Goal: Transaction & Acquisition: Purchase product/service

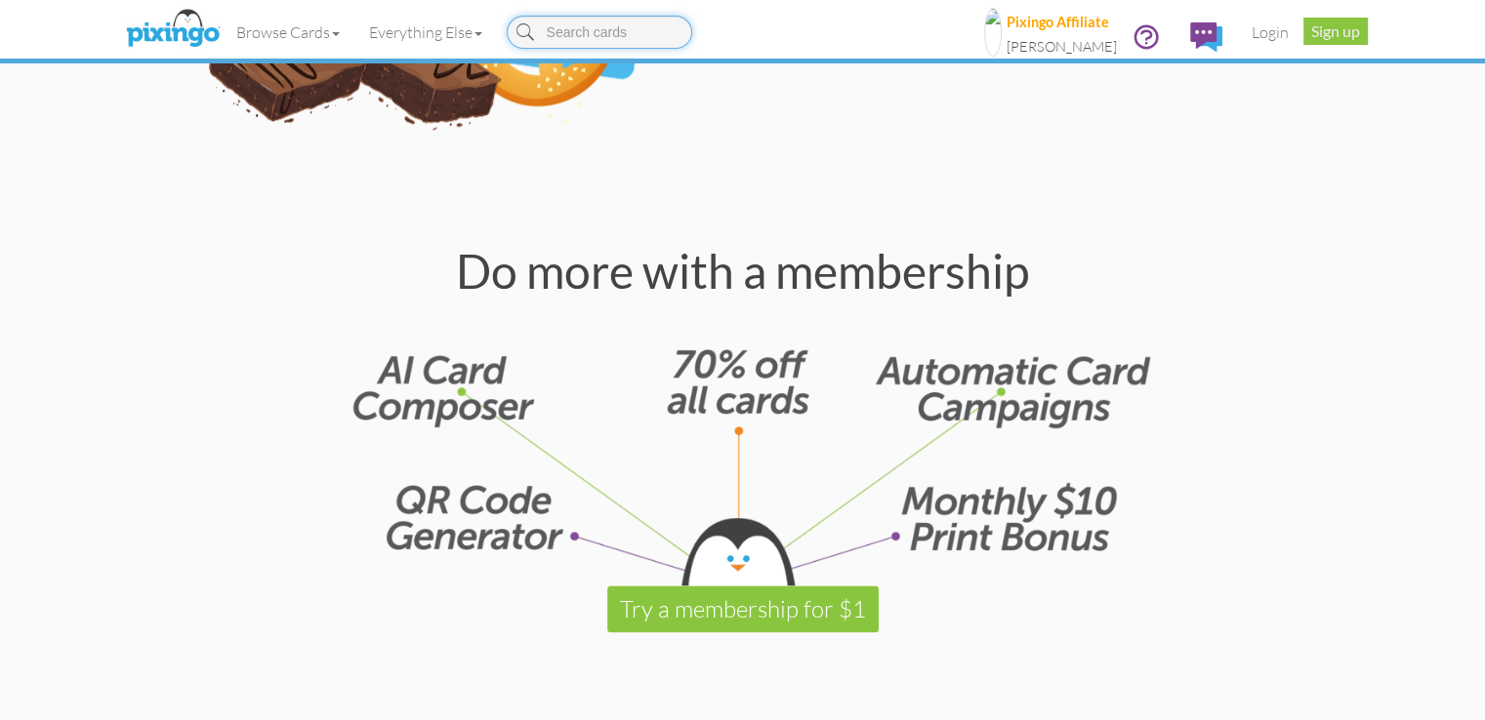
scroll to position [2245, 0]
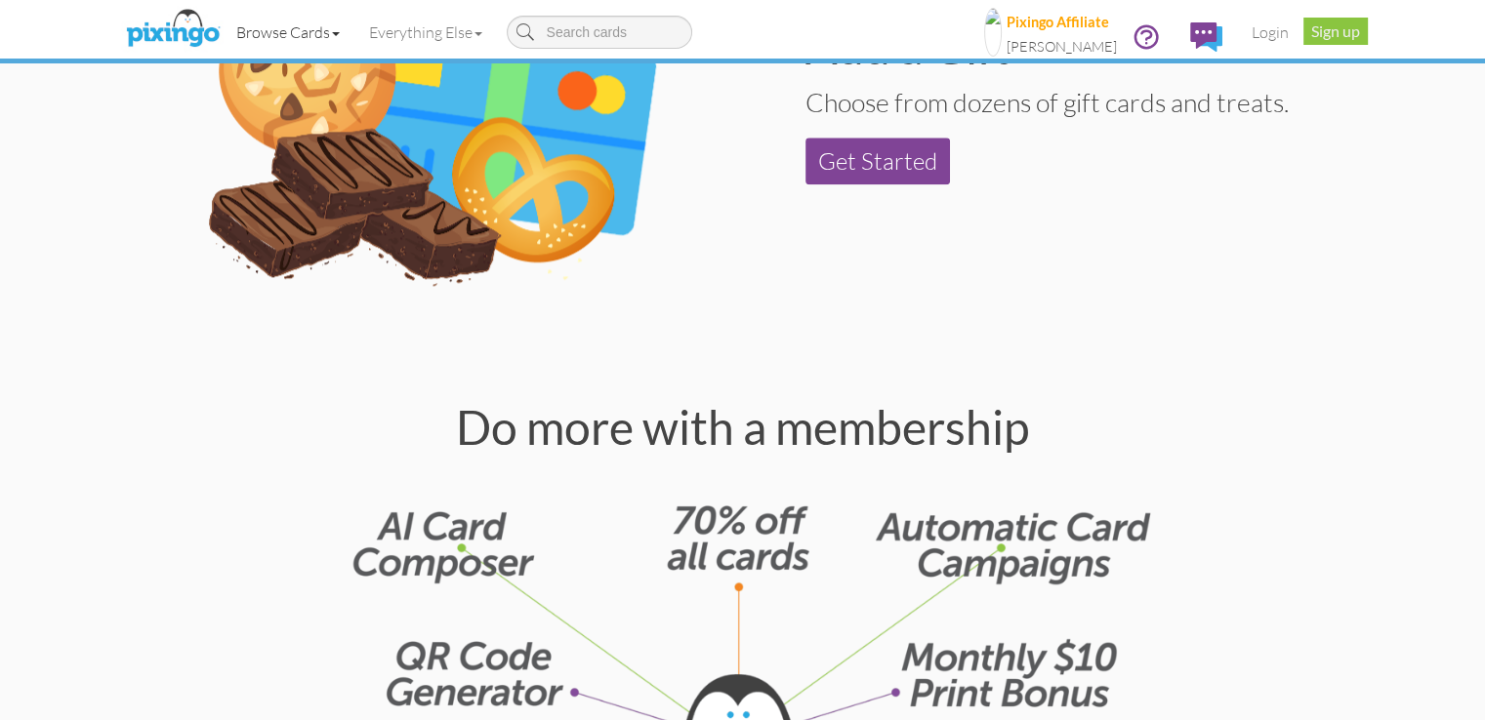
click at [332, 32] on span at bounding box center [336, 34] width 8 height 4
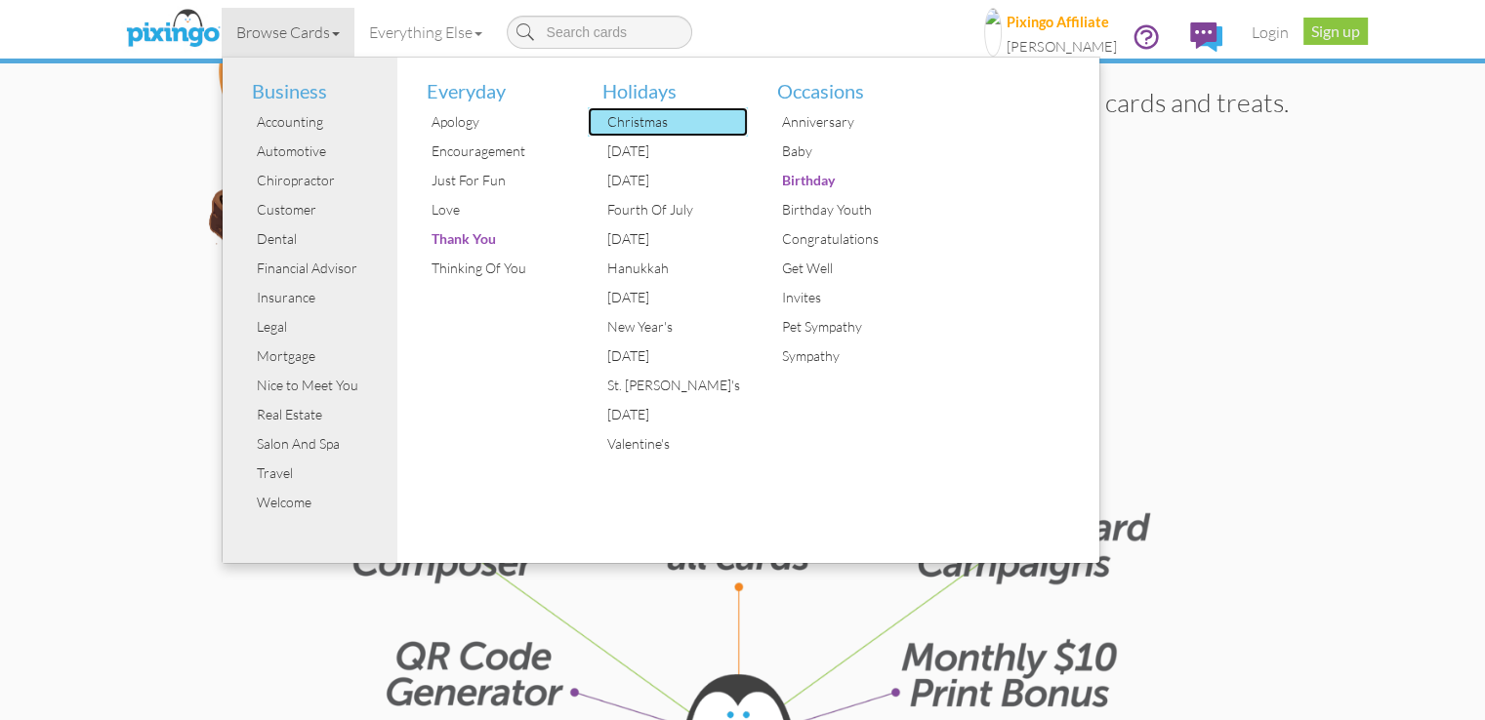
click at [602, 118] on div "Christmas" at bounding box center [675, 121] width 146 height 29
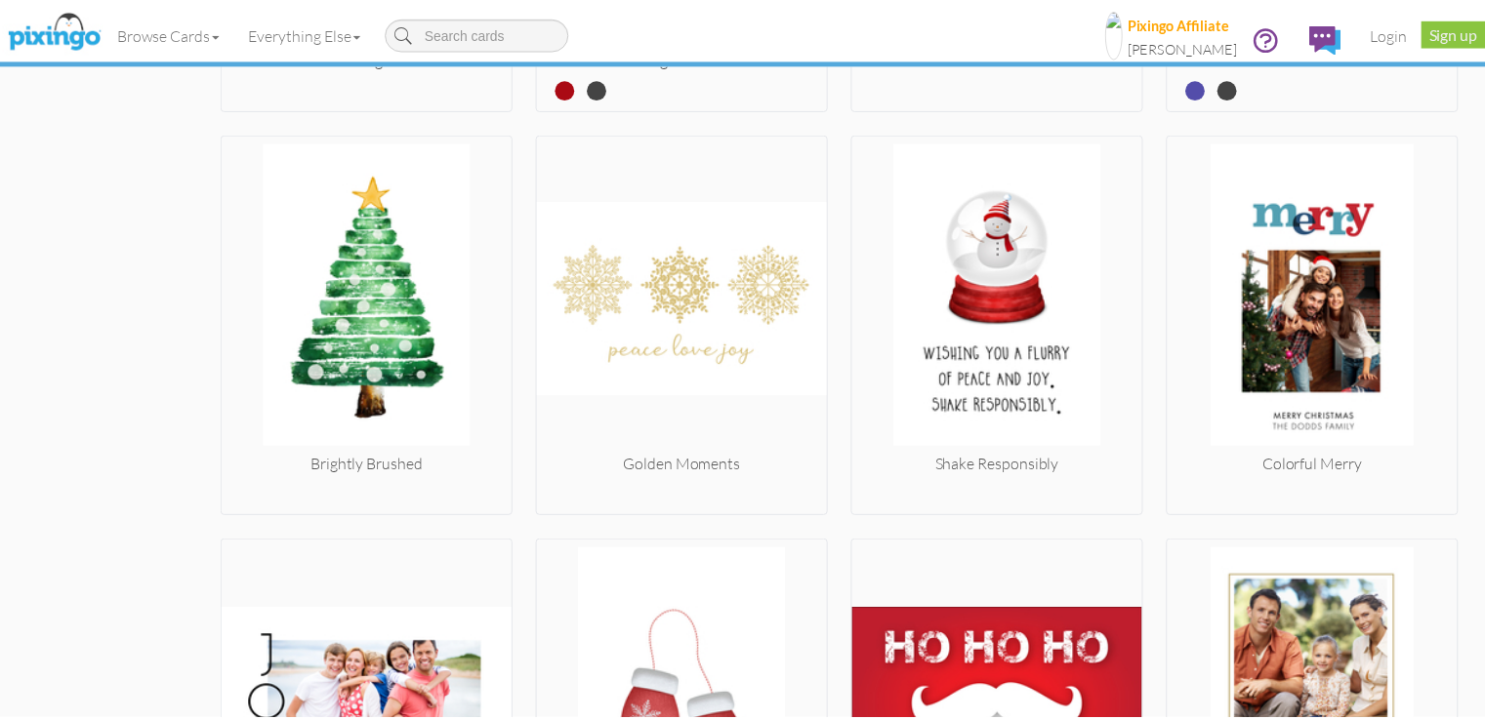
scroll to position [3308, 0]
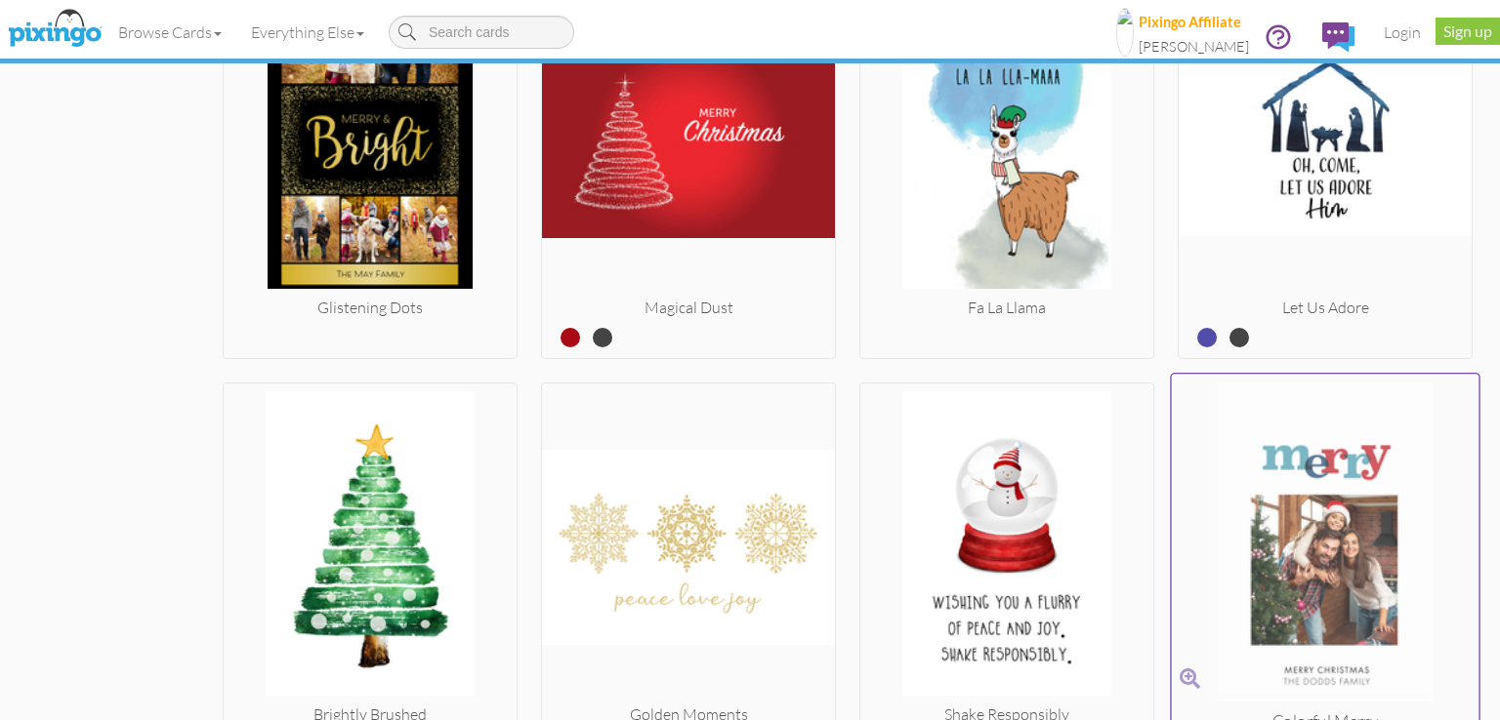
click at [1398, 549] on img at bounding box center [1326, 547] width 308 height 328
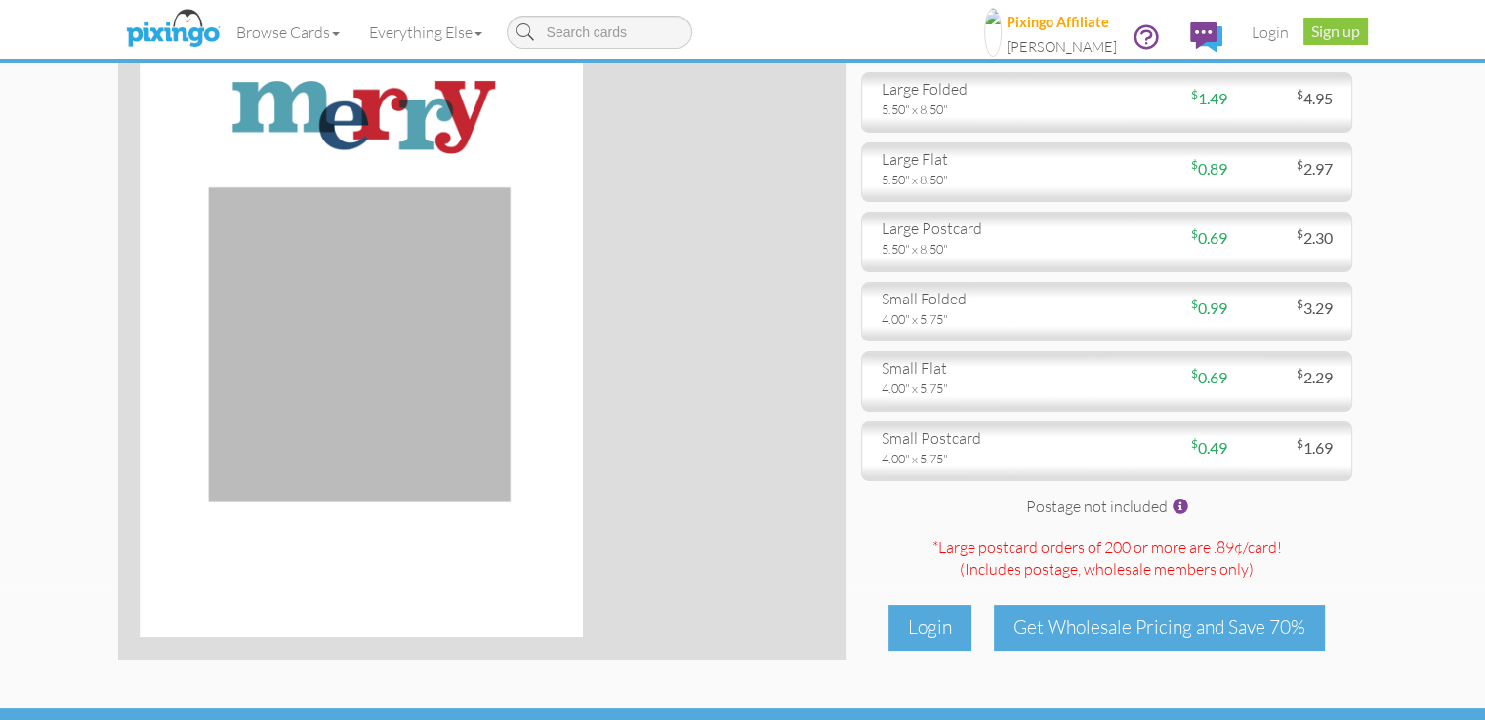
scroll to position [293, 0]
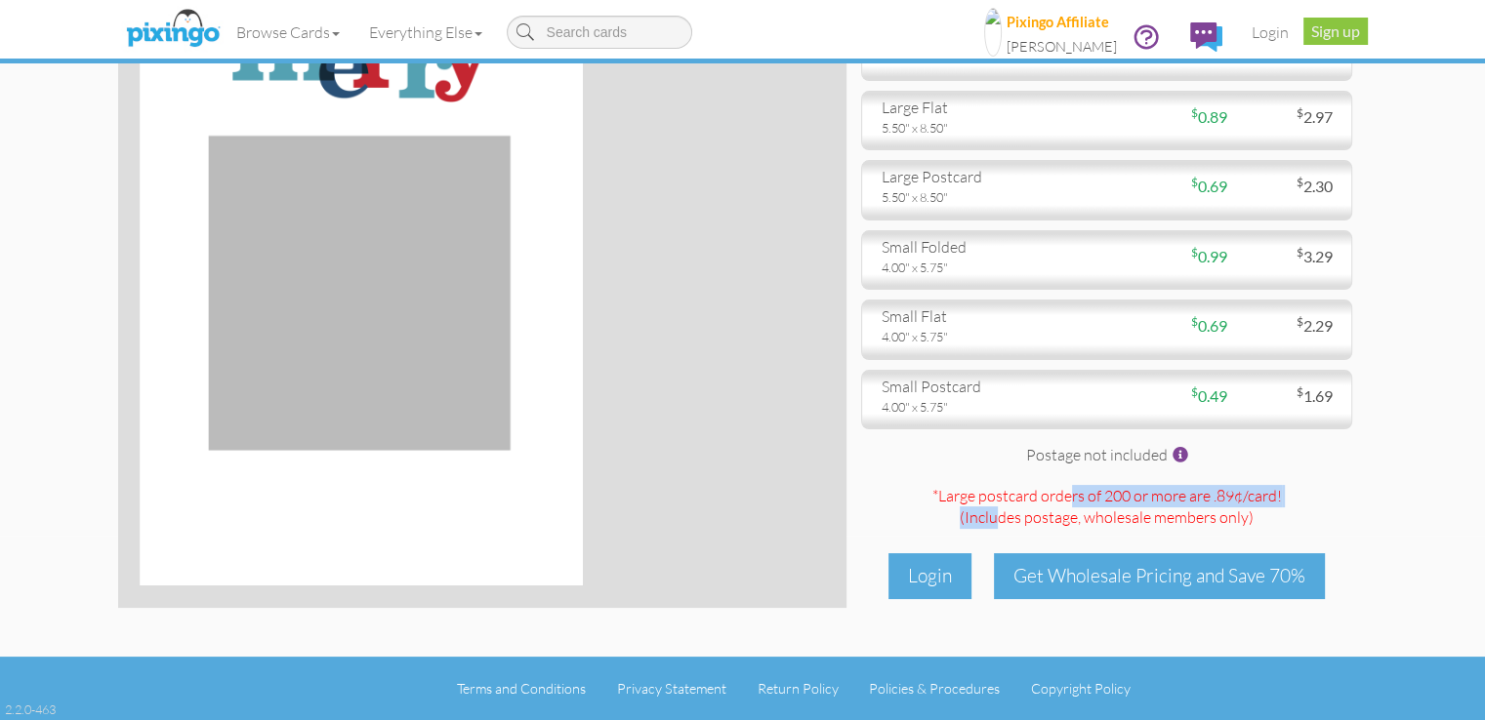
drag, startPoint x: 1074, startPoint y: 513, endPoint x: 1068, endPoint y: 538, distance: 26.1
click at [1068, 538] on div "*Large postcard orders of 200 or more are .89¢/card! (Includes postage , wholes…" at bounding box center [1106, 511] width 491 height 53
click at [1068, 529] on div "*Large postcard orders of 200 or more are .89¢/card! (Includes postage , wholes…" at bounding box center [1106, 511] width 491 height 53
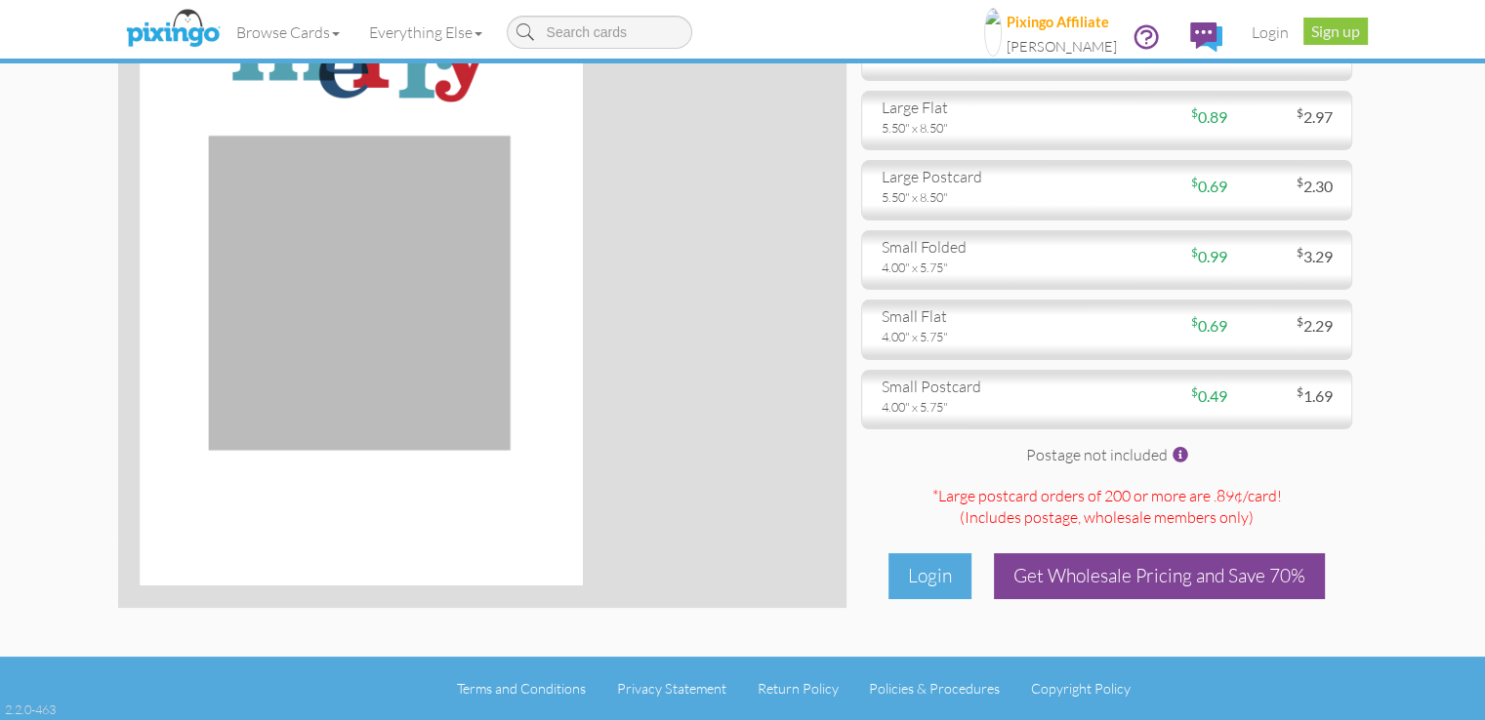
click at [1079, 597] on div "Get Wholesale Pricing and Save 70%" at bounding box center [1159, 577] width 331 height 46
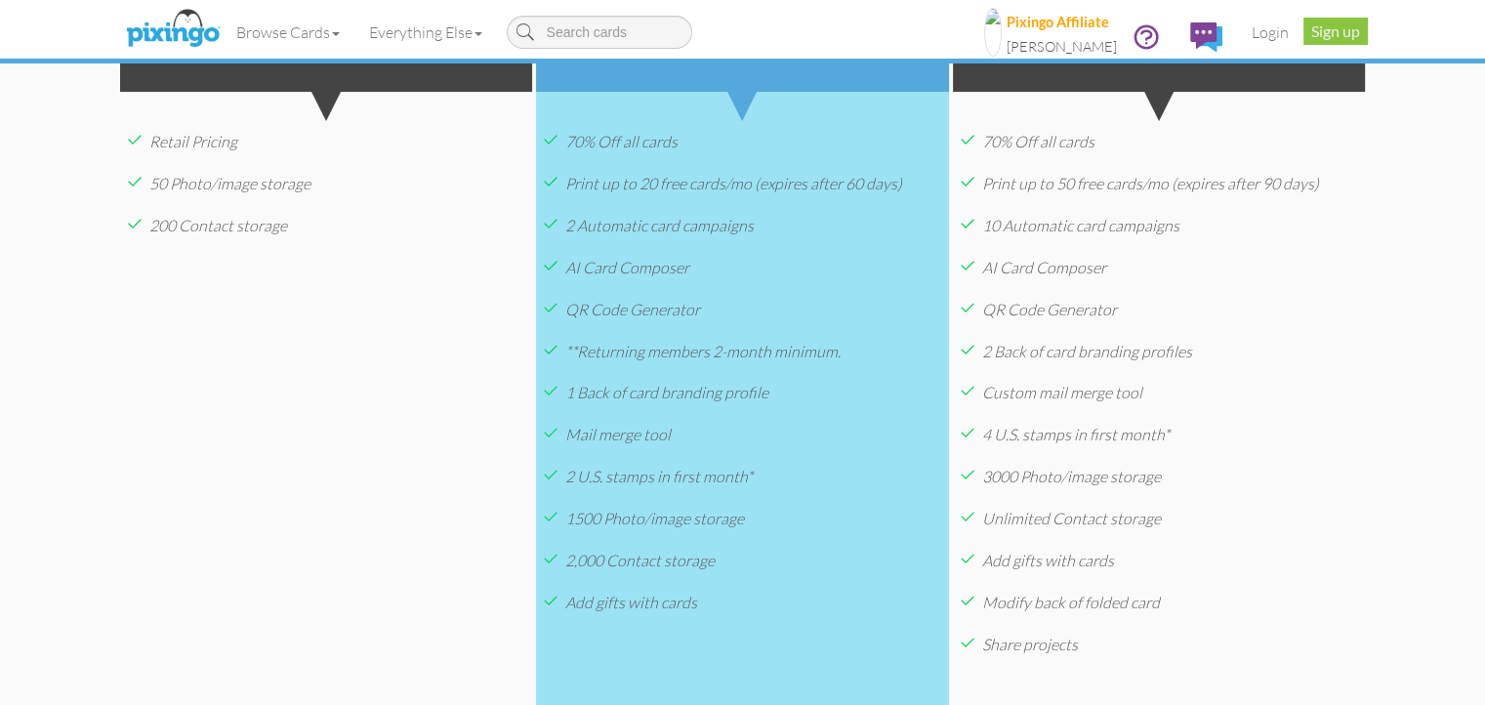
scroll to position [488, 0]
